Goal: Task Accomplishment & Management: Use online tool/utility

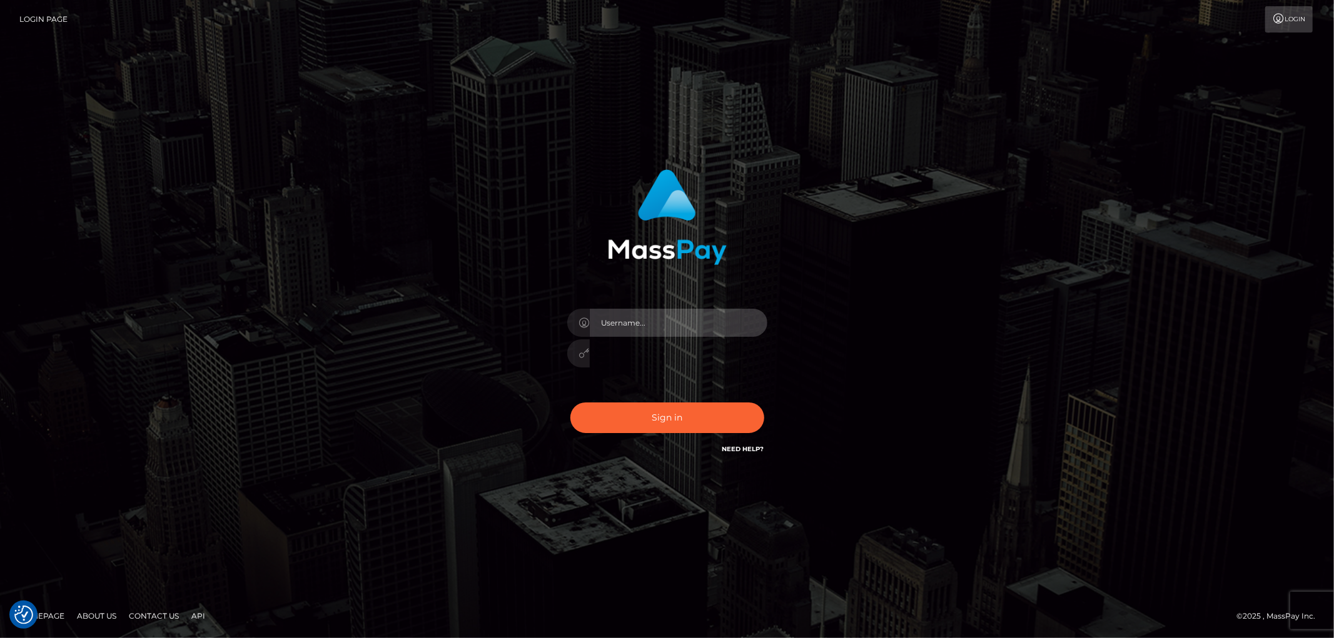
click at [763, 323] on input "text" at bounding box center [679, 323] width 178 height 28
type input "dfallu2"
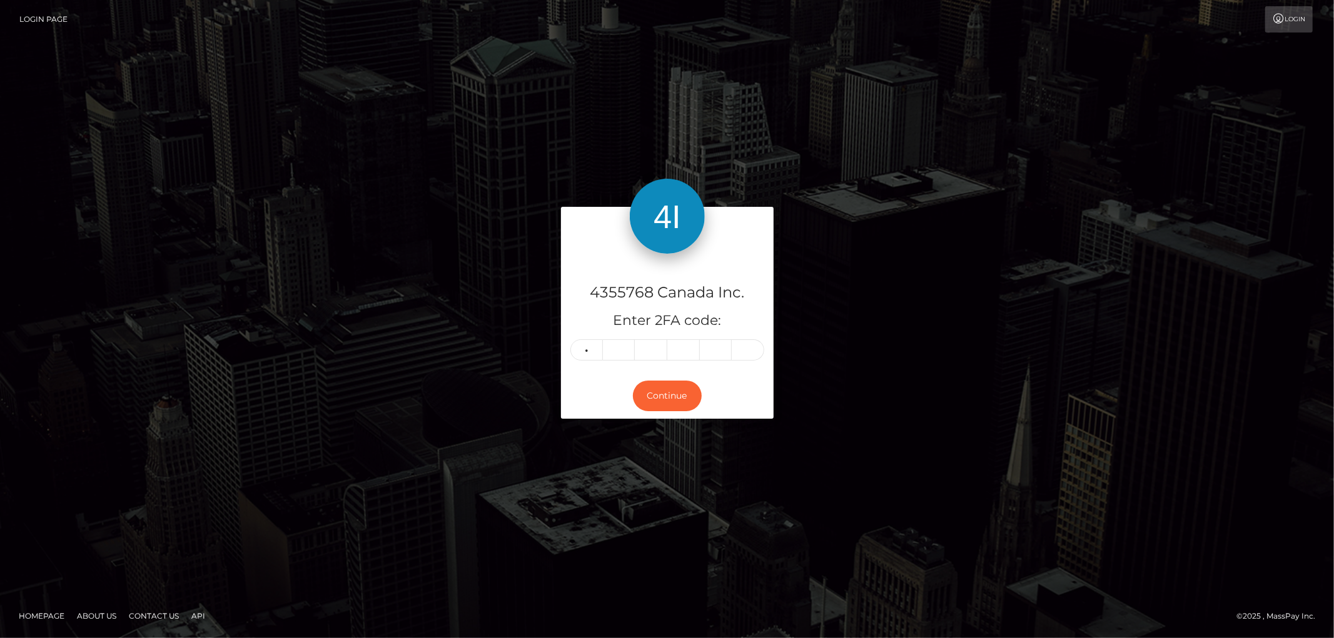
type input "3"
type input "7"
type input "2"
type input "9"
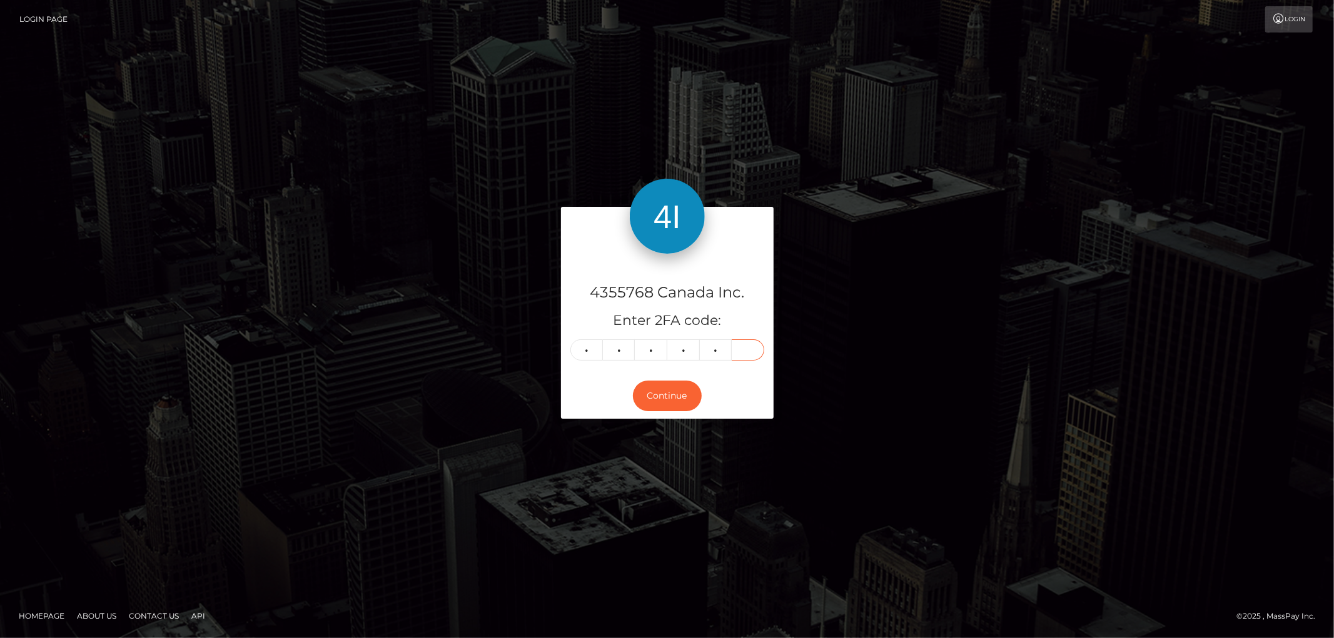
type input "1"
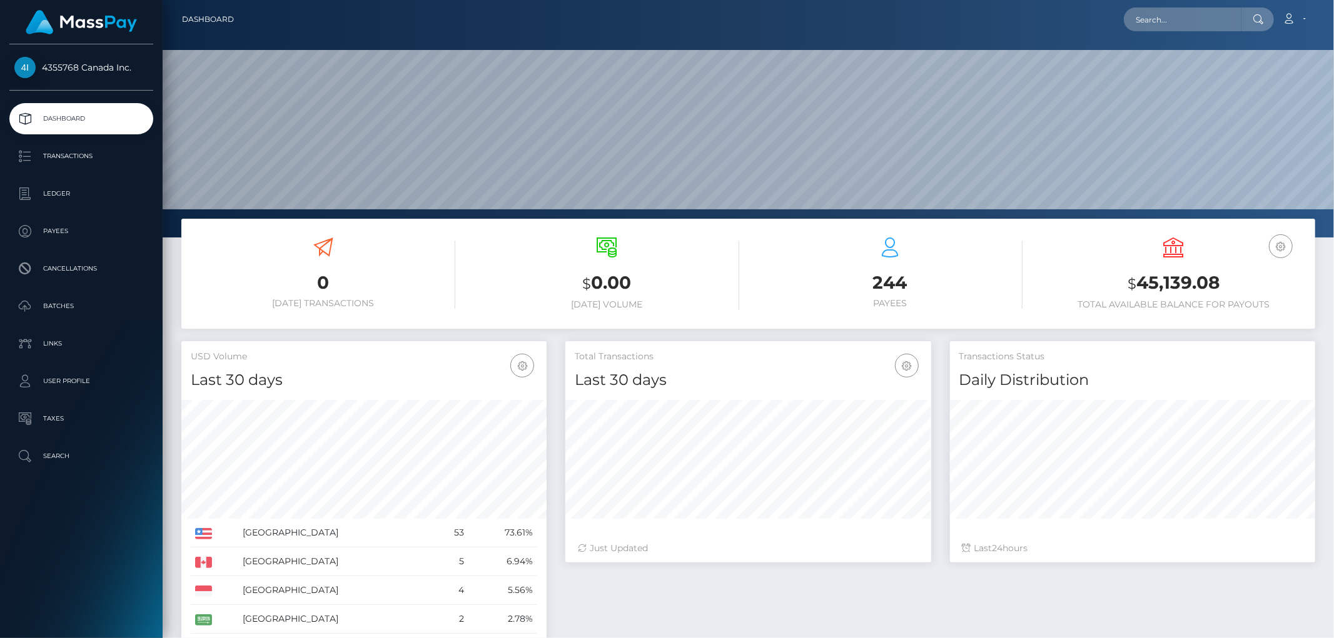
scroll to position [221, 365]
click at [64, 303] on p "Batches" at bounding box center [81, 306] width 134 height 19
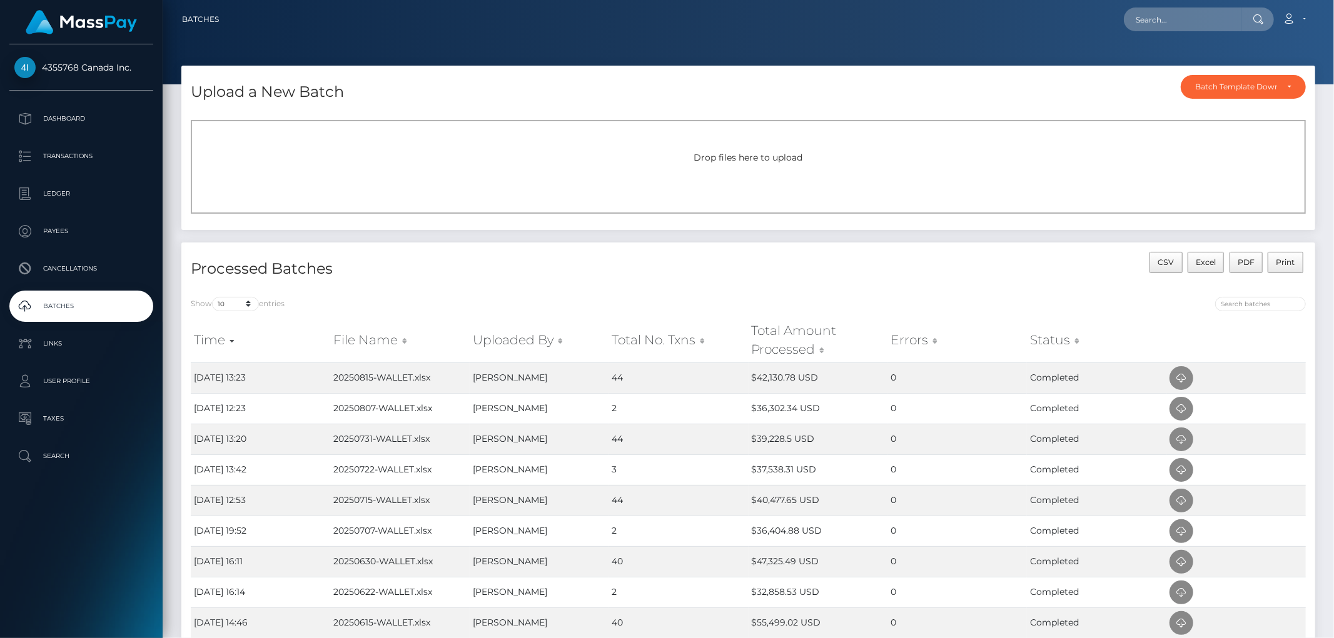
click at [727, 170] on div "Drop files here to upload" at bounding box center [748, 167] width 1115 height 94
